Goal: Use online tool/utility: Utilize a website feature to perform a specific function

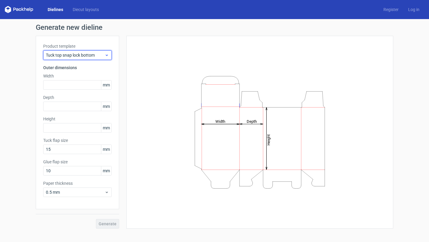
click at [92, 55] on span "Tuck top snap lock bottom" at bounding box center [75, 55] width 59 height 6
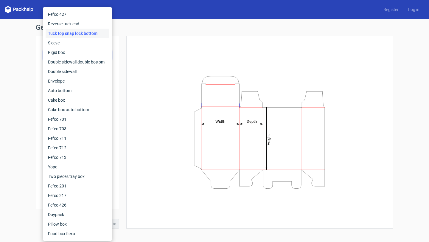
click at [136, 81] on div "Height Depth Width" at bounding box center [260, 132] width 252 height 178
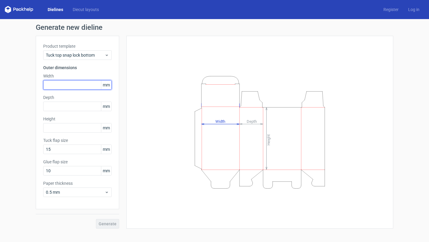
click at [81, 89] on input "text" at bounding box center [77, 85] width 69 height 10
type input "100"
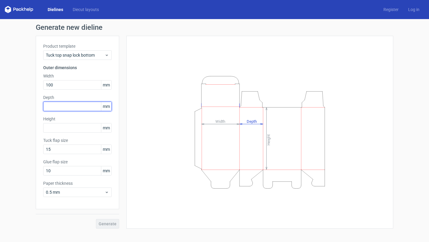
click at [74, 107] on input "text" at bounding box center [77, 107] width 69 height 10
type input "0"
type input "60"
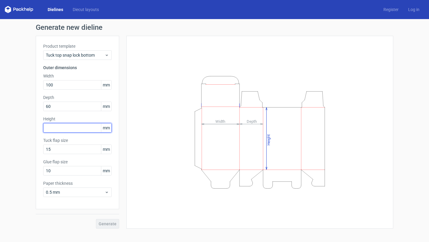
click at [61, 126] on input "text" at bounding box center [77, 128] width 69 height 10
type input "130"
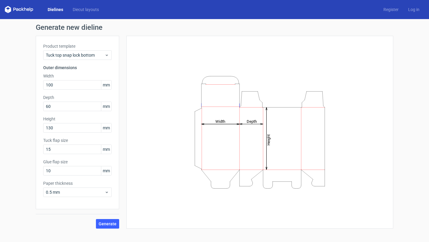
click at [81, 141] on label "Tuck flap size" at bounding box center [77, 140] width 69 height 6
click at [108, 225] on span "Generate" at bounding box center [108, 224] width 18 height 4
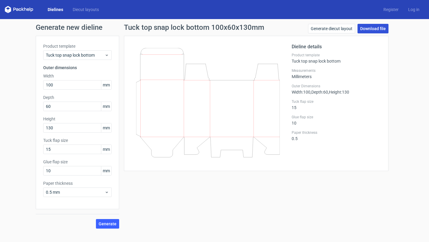
click at [373, 30] on link "Download file" at bounding box center [373, 29] width 31 height 10
click at [325, 60] on div "Product template Tuck top snap lock bottom" at bounding box center [336, 58] width 89 height 11
click at [278, 28] on div "Tuck top snap lock bottom 100x60x130mm Generate diecut layout Download file" at bounding box center [256, 30] width 265 height 12
click at [405, 62] on div "Generate new dieline Product template Tuck top snap lock bottom Outer dimension…" at bounding box center [214, 126] width 429 height 214
click at [404, 66] on div "Generate new dieline Product template Tuck top snap lock bottom Outer dimension…" at bounding box center [214, 126] width 429 height 214
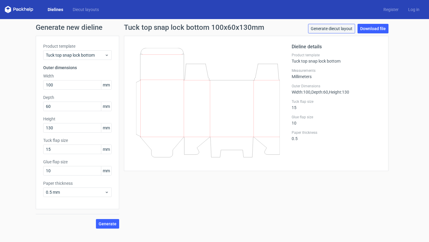
click at [324, 33] on link "Generate diecut layout" at bounding box center [331, 29] width 47 height 10
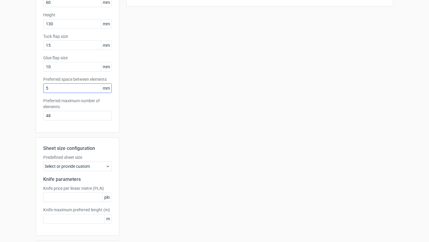
scroll to position [122, 0]
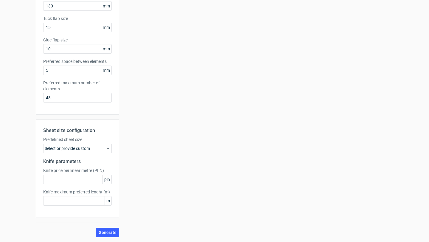
click at [109, 152] on div "Select or provide custom" at bounding box center [77, 149] width 69 height 10
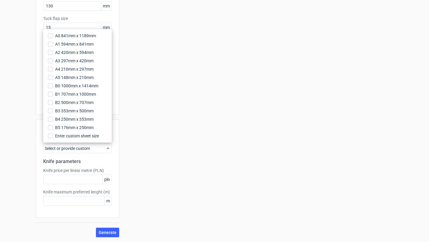
click at [146, 157] on div "Your diecut layouts will be listed here once you generate them Height Depth Wid…" at bounding box center [256, 76] width 274 height 324
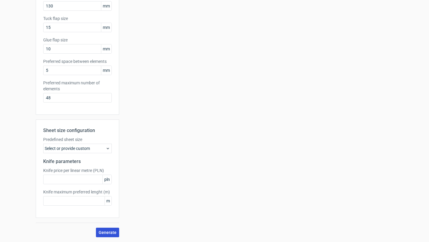
click at [105, 234] on span "Generate" at bounding box center [108, 232] width 18 height 4
click at [100, 235] on span "Generate" at bounding box center [108, 232] width 18 height 4
click at [102, 148] on div "Select or provide custom" at bounding box center [77, 149] width 69 height 10
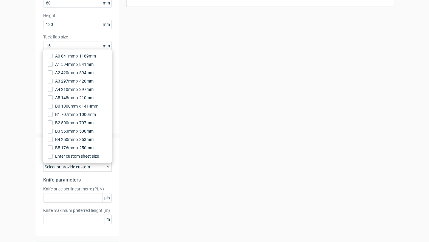
scroll to position [101, 0]
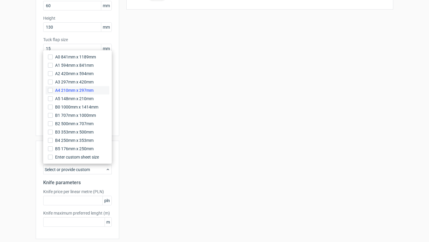
click at [97, 88] on label "A4 210mm x 297mm" at bounding box center [78, 90] width 64 height 8
click at [53, 88] on input "A4 210mm x 297mm" at bounding box center [50, 90] width 5 height 5
click at [164, 162] on div "Your diecut layouts will be listed here once you generate them Height Depth Wid…" at bounding box center [256, 97] width 274 height 324
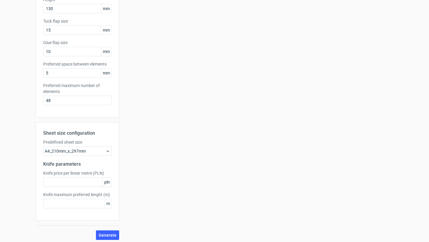
scroll to position [122, 0]
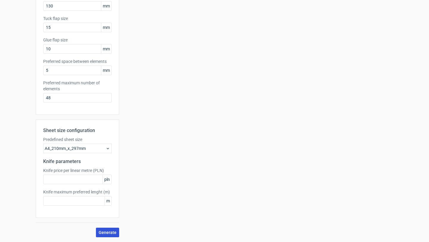
click at [115, 231] on span "Generate" at bounding box center [108, 232] width 18 height 4
click at [112, 233] on span "Generate" at bounding box center [108, 232] width 18 height 4
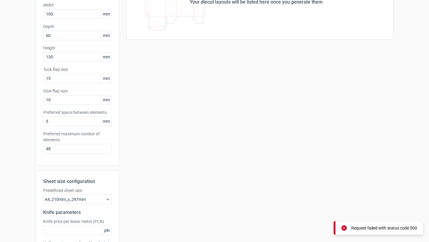
scroll to position [114, 0]
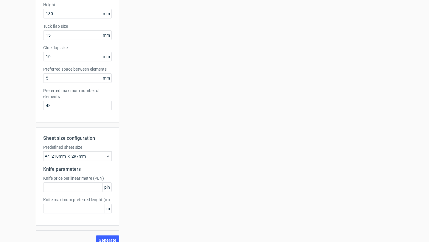
click at [102, 156] on div "A4_210mm_x_297mm" at bounding box center [77, 156] width 69 height 10
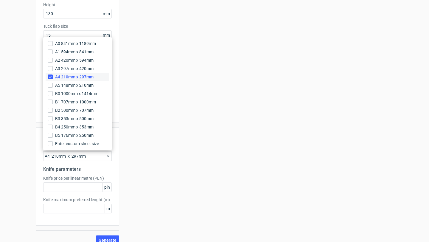
click at [54, 77] on label "A4 210mm x 297mm" at bounding box center [78, 77] width 64 height 8
click at [53, 77] on input "A4 210mm x 297mm" at bounding box center [50, 77] width 5 height 5
click at [136, 134] on div "Your diecut layouts will be listed here once you generate them Height Depth Wid…" at bounding box center [256, 84] width 274 height 324
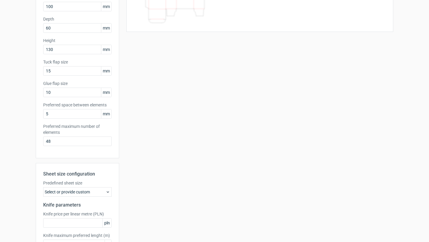
scroll to position [122, 0]
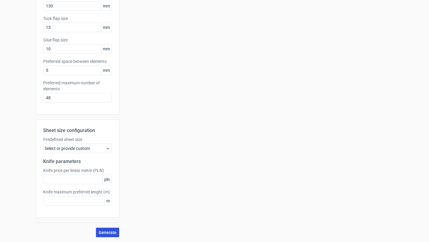
click at [114, 233] on span "Generate" at bounding box center [108, 232] width 18 height 4
